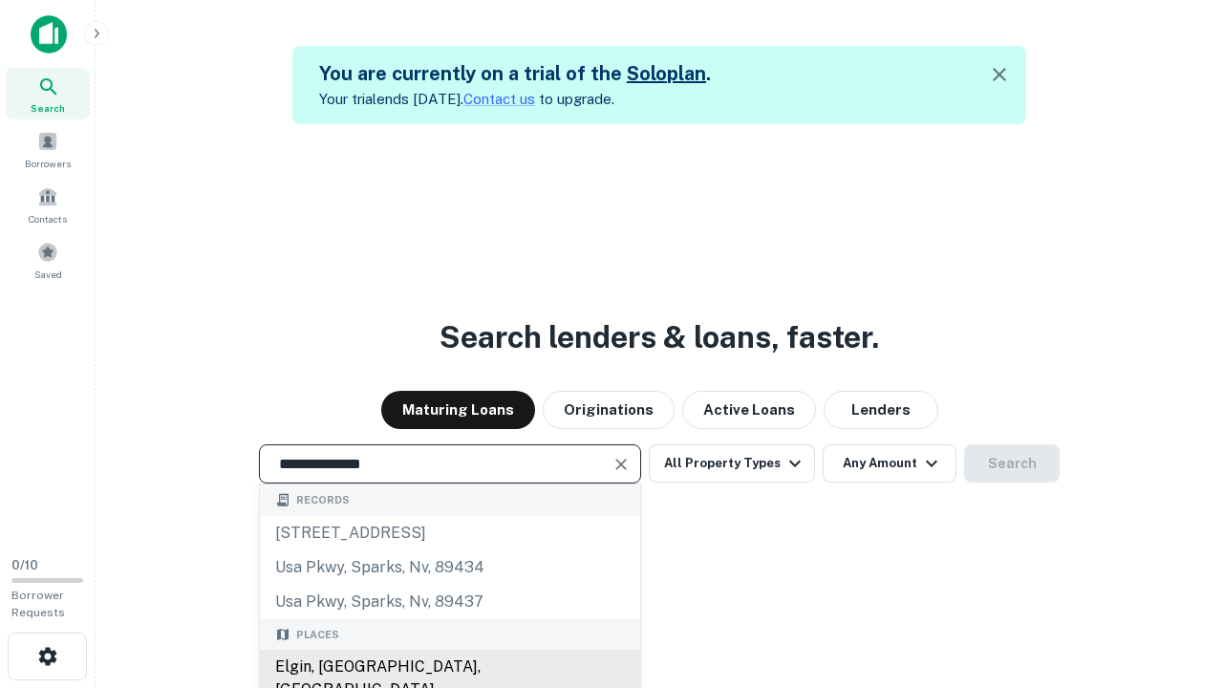
click at [449, 667] on div "Elgin, [GEOGRAPHIC_DATA], [GEOGRAPHIC_DATA]" at bounding box center [450, 678] width 380 height 57
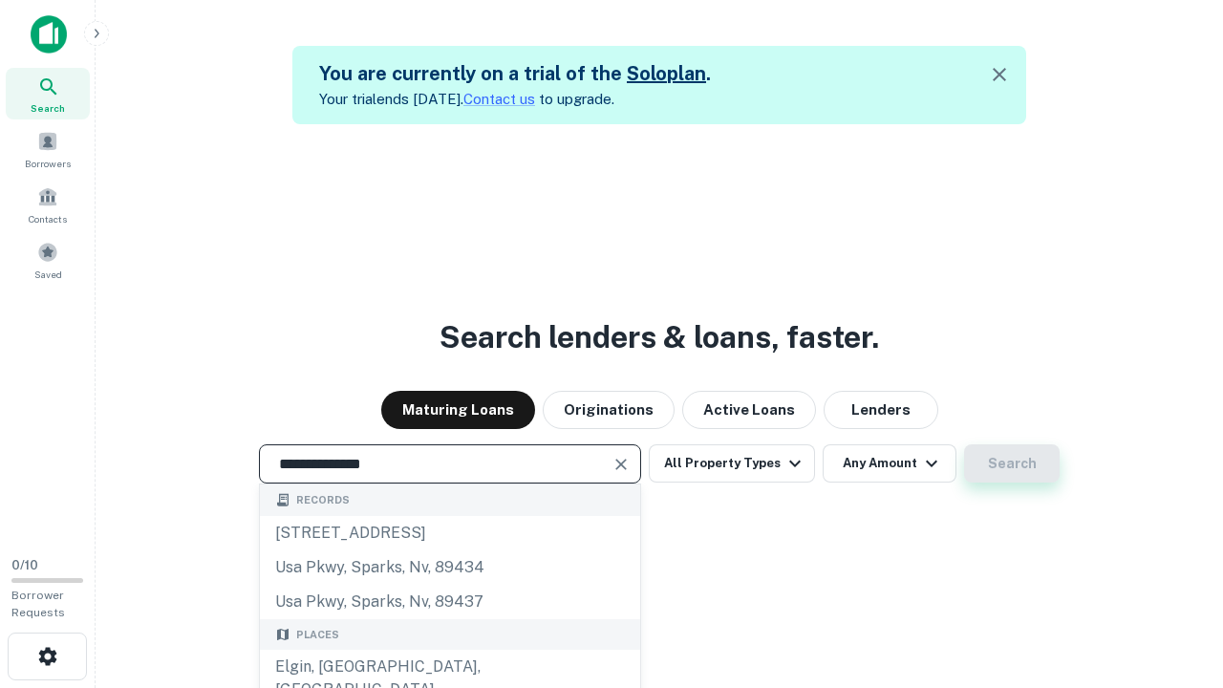
type input "**********"
click at [964, 444] on button "Search" at bounding box center [1012, 463] width 96 height 38
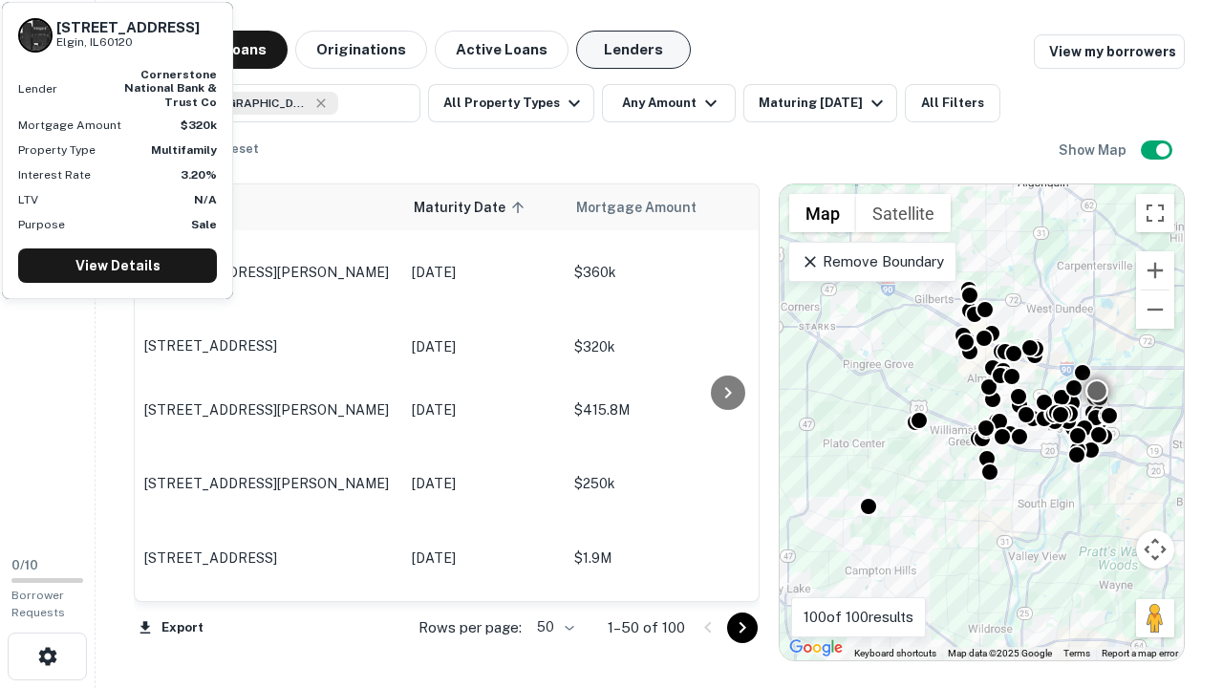
click at [633, 50] on button "Lenders" at bounding box center [633, 50] width 115 height 38
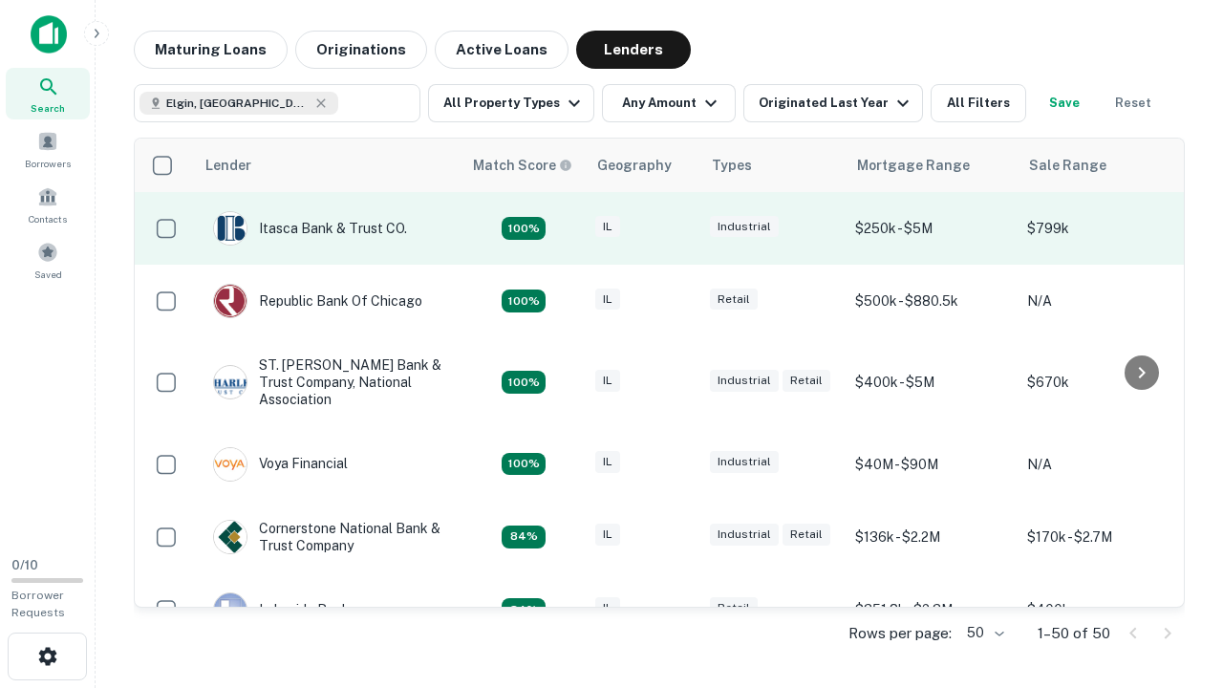
click at [678, 228] on div "IL" at bounding box center [643, 229] width 96 height 26
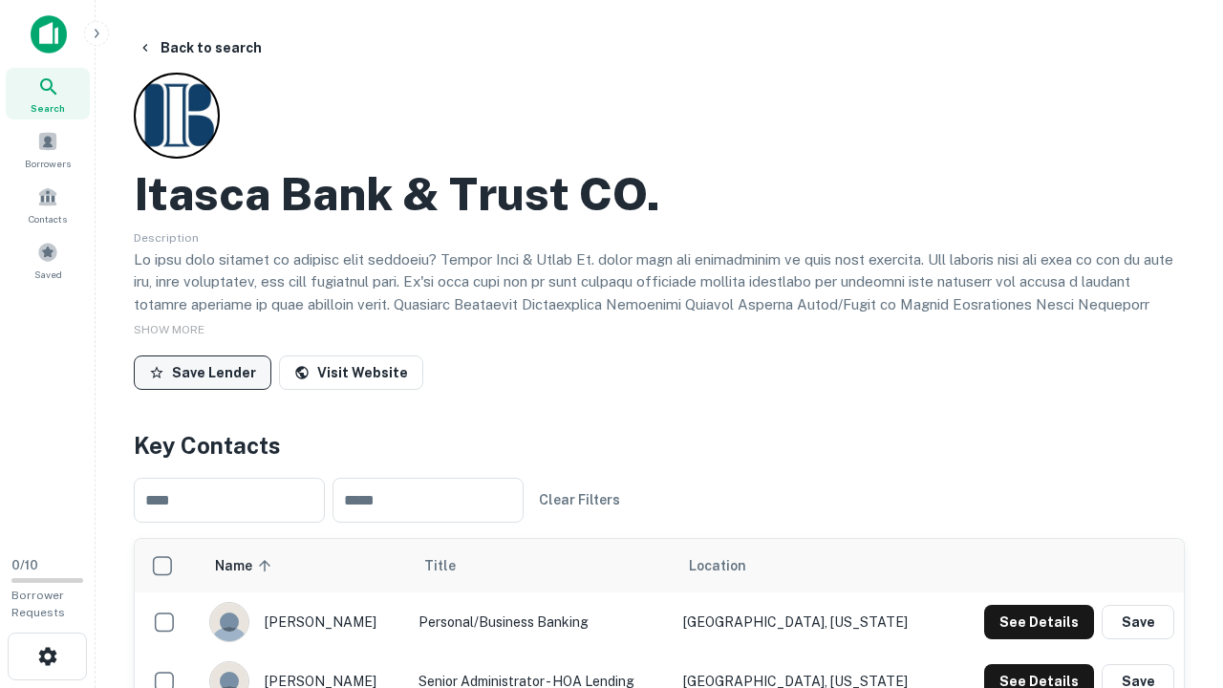
click at [203, 372] on button "Save Lender" at bounding box center [203, 372] width 138 height 34
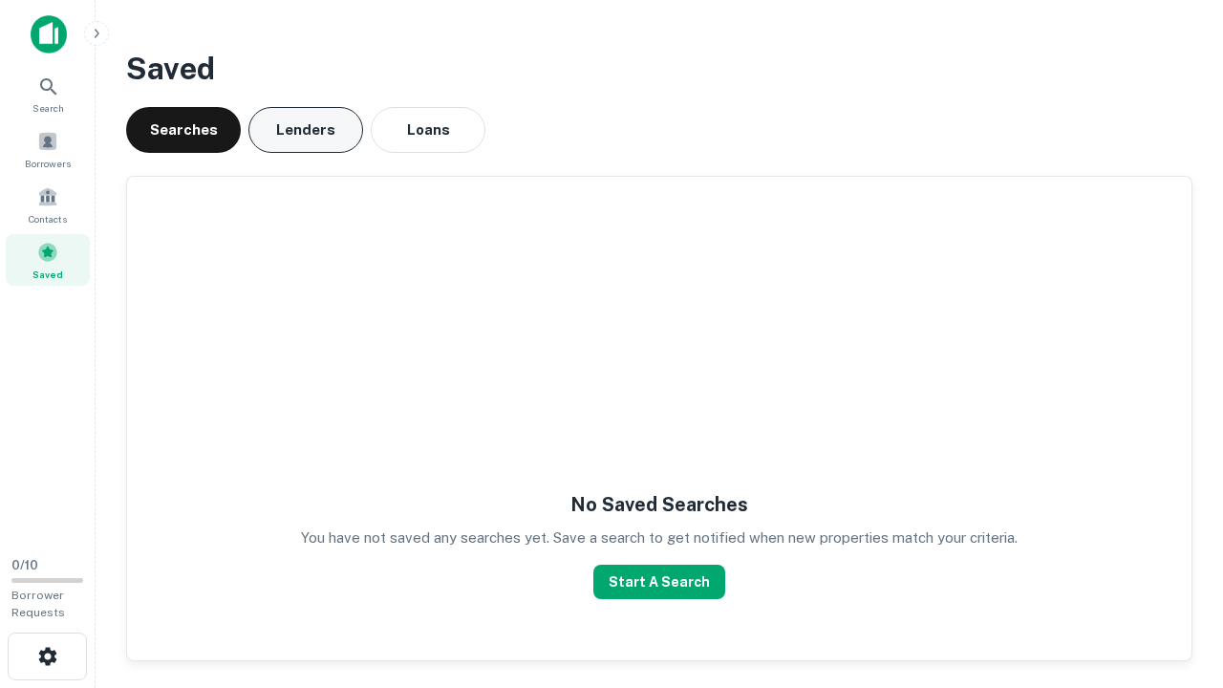
click at [306, 130] on button "Lenders" at bounding box center [305, 130] width 115 height 46
